Goal: Task Accomplishment & Management: Use online tool/utility

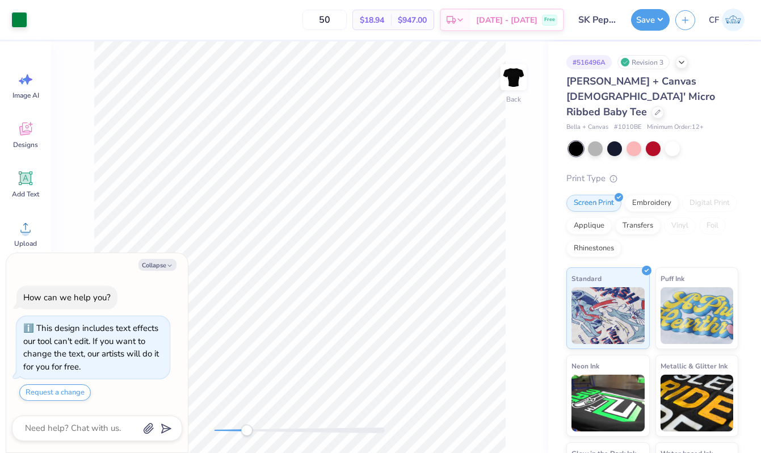
drag, startPoint x: 219, startPoint y: 432, endPoint x: 247, endPoint y: 432, distance: 27.8
click at [247, 432] on div "Accessibility label" at bounding box center [246, 429] width 11 height 11
click at [162, 253] on div "Collapse How can we help you? This design includes text effects our tool can't …" at bounding box center [97, 353] width 182 height 200
click at [162, 259] on button "Collapse" at bounding box center [157, 265] width 38 height 12
type textarea "x"
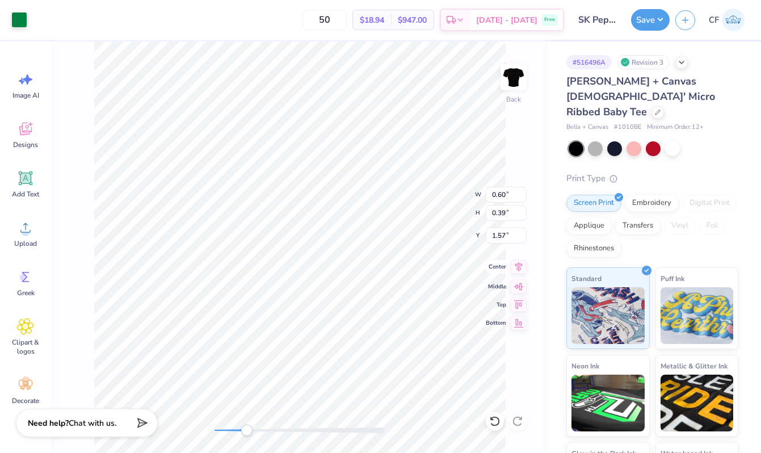
click at [517, 269] on icon at bounding box center [518, 267] width 7 height 10
click at [206, 420] on div "Back W 0.60 0.60 " H 0.39 0.39 " Y 1.57 1.57 " Center Middle Top Bottom" at bounding box center [299, 246] width 497 height 411
click at [516, 270] on icon at bounding box center [519, 267] width 16 height 14
click at [648, 19] on button "Save" at bounding box center [650, 18] width 39 height 22
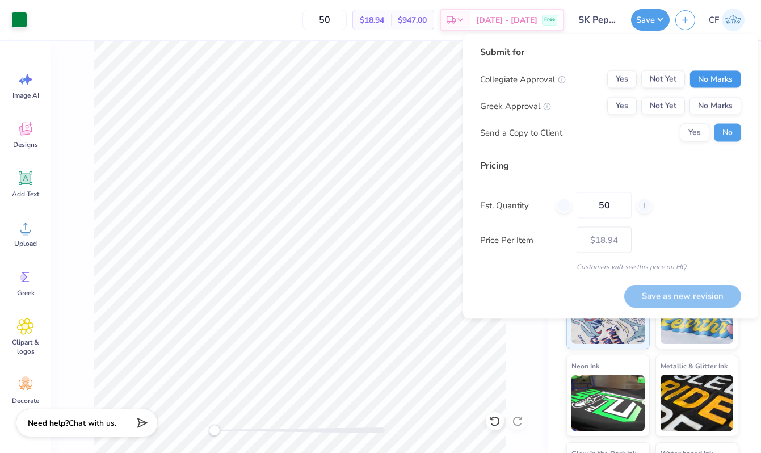
click at [708, 72] on button "No Marks" at bounding box center [715, 79] width 52 height 18
click at [617, 111] on button "Yes" at bounding box center [622, 106] width 30 height 18
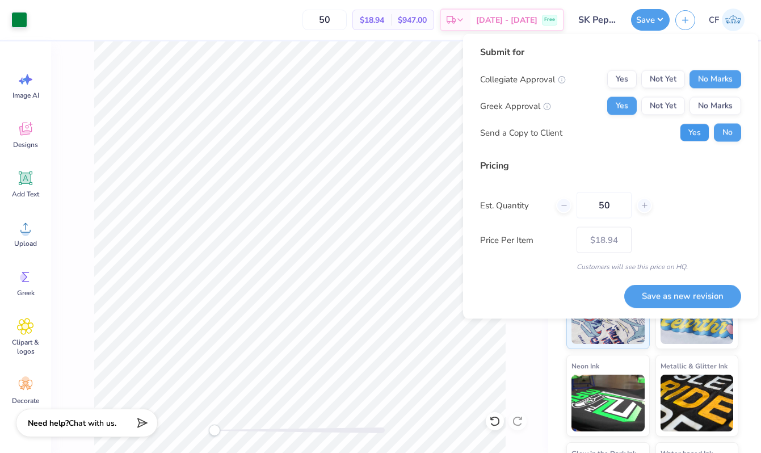
click at [689, 132] on button "Yes" at bounding box center [695, 133] width 30 height 18
click at [689, 299] on button "Save as new revision" at bounding box center [682, 295] width 117 height 23
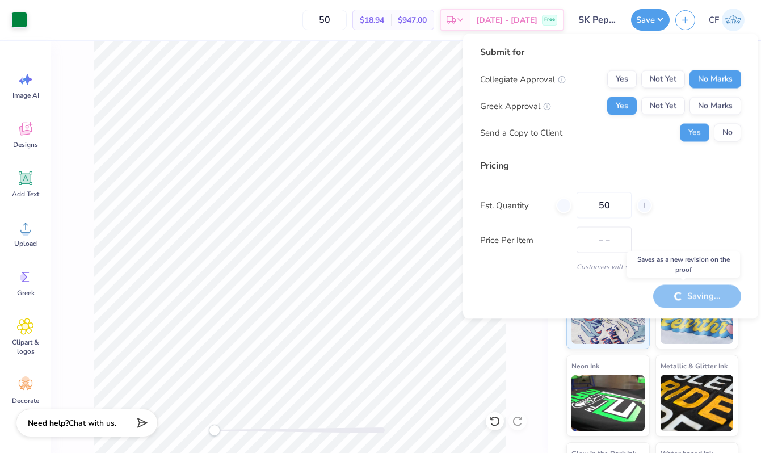
type input "$18.94"
